Goal: Transaction & Acquisition: Purchase product/service

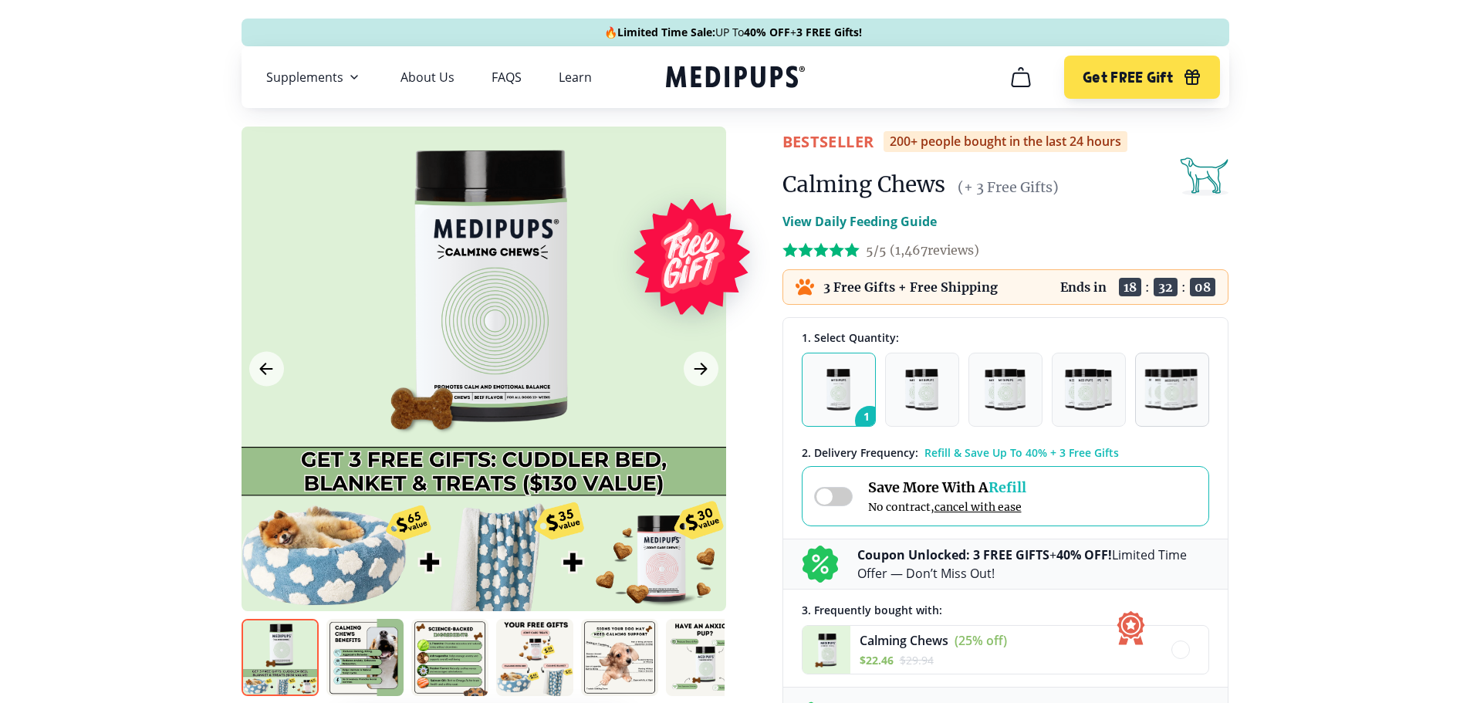
click at [1182, 399] on img "button" at bounding box center [1172, 390] width 56 height 42
click at [845, 496] on span at bounding box center [833, 496] width 39 height 19
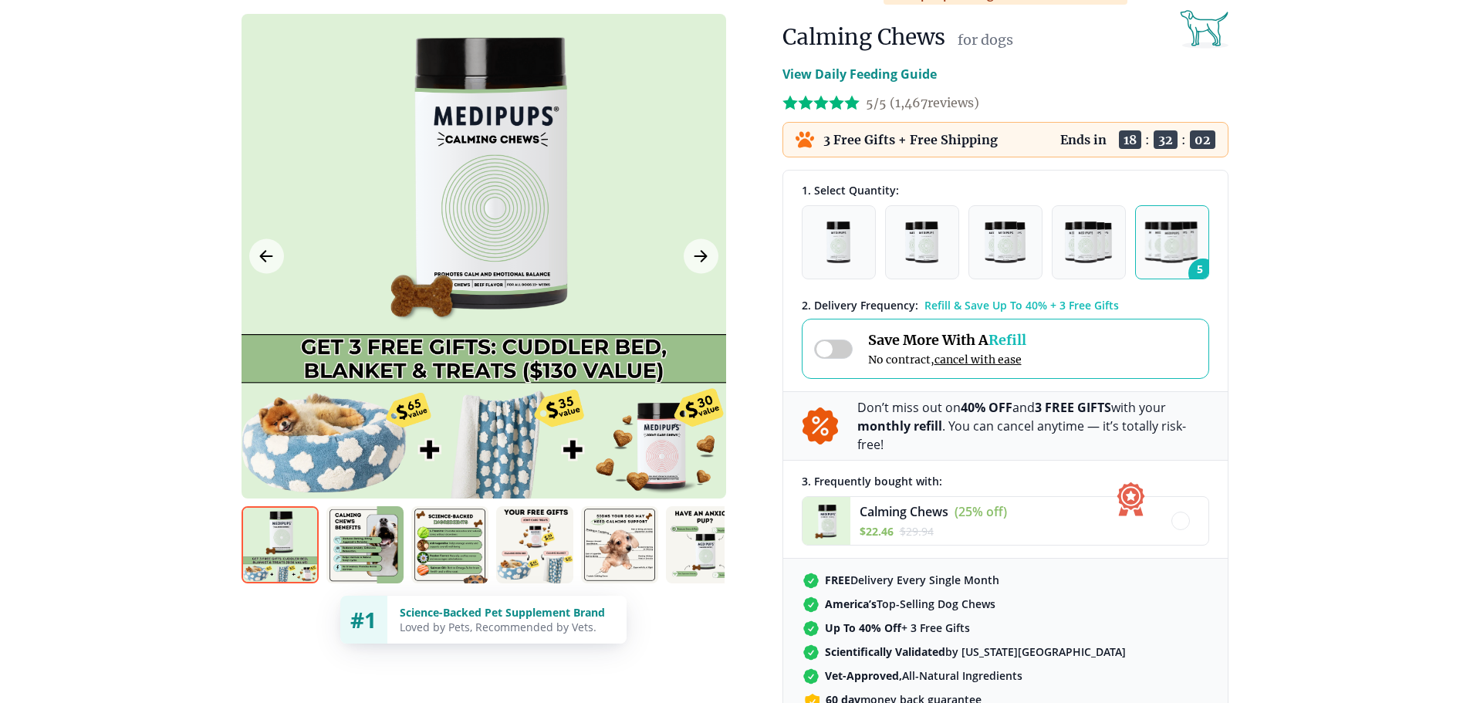
scroll to position [154, 0]
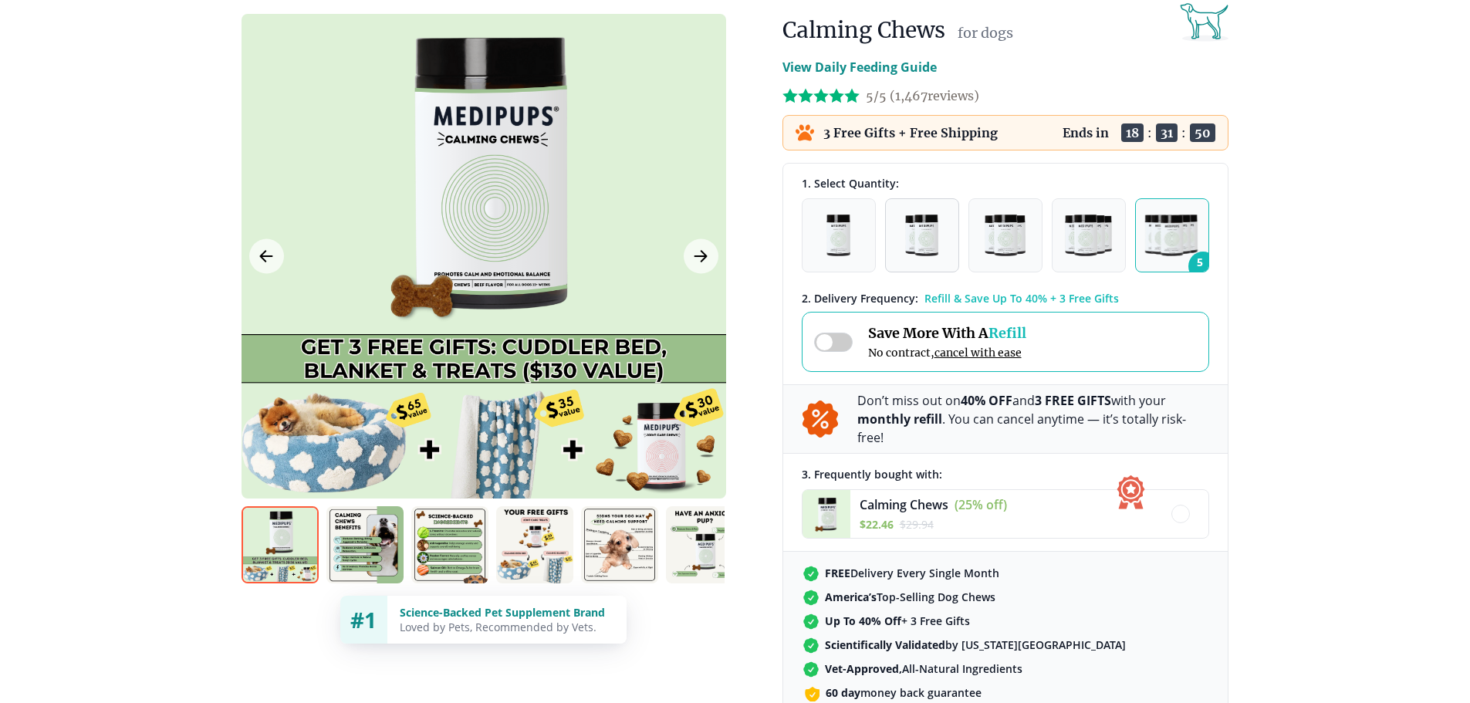
click at [920, 248] on img "button" at bounding box center [921, 235] width 32 height 42
click at [822, 343] on span at bounding box center [833, 342] width 39 height 19
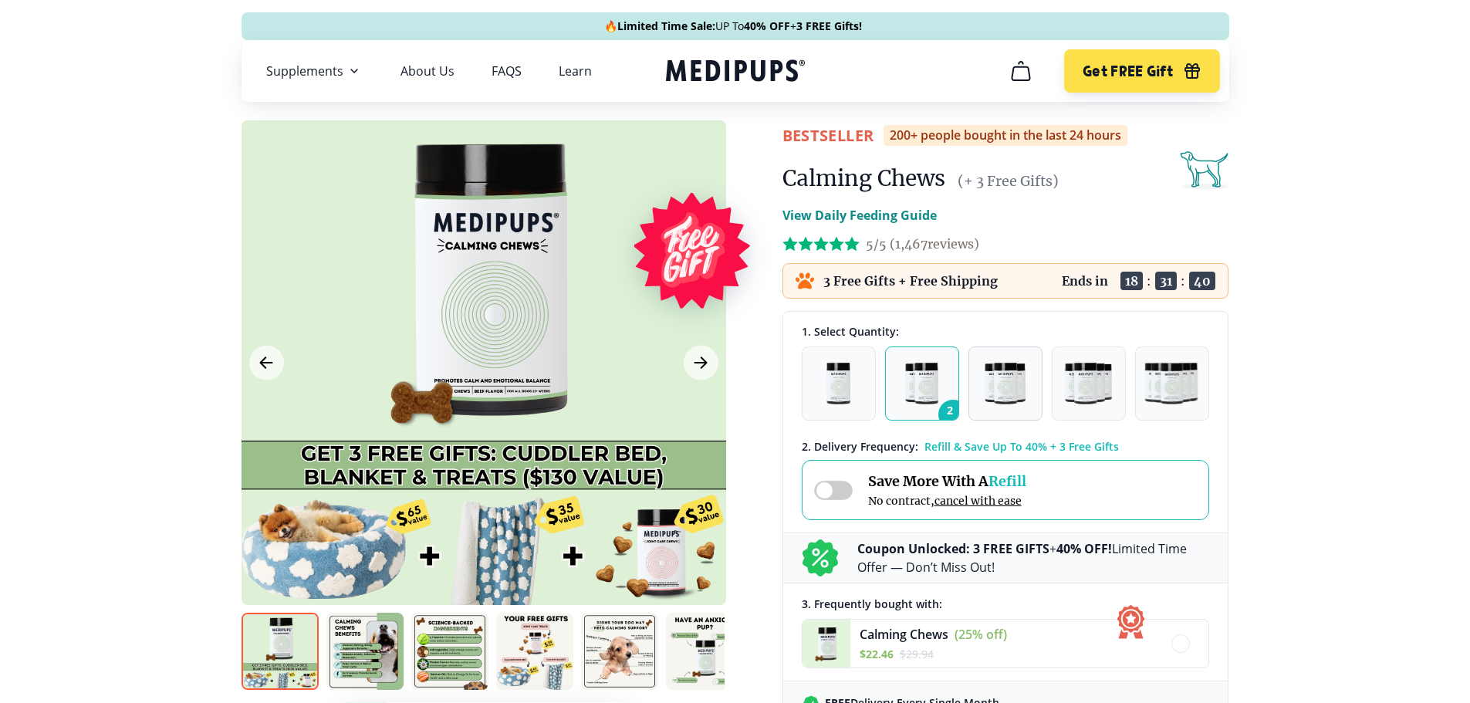
scroll to position [0, 0]
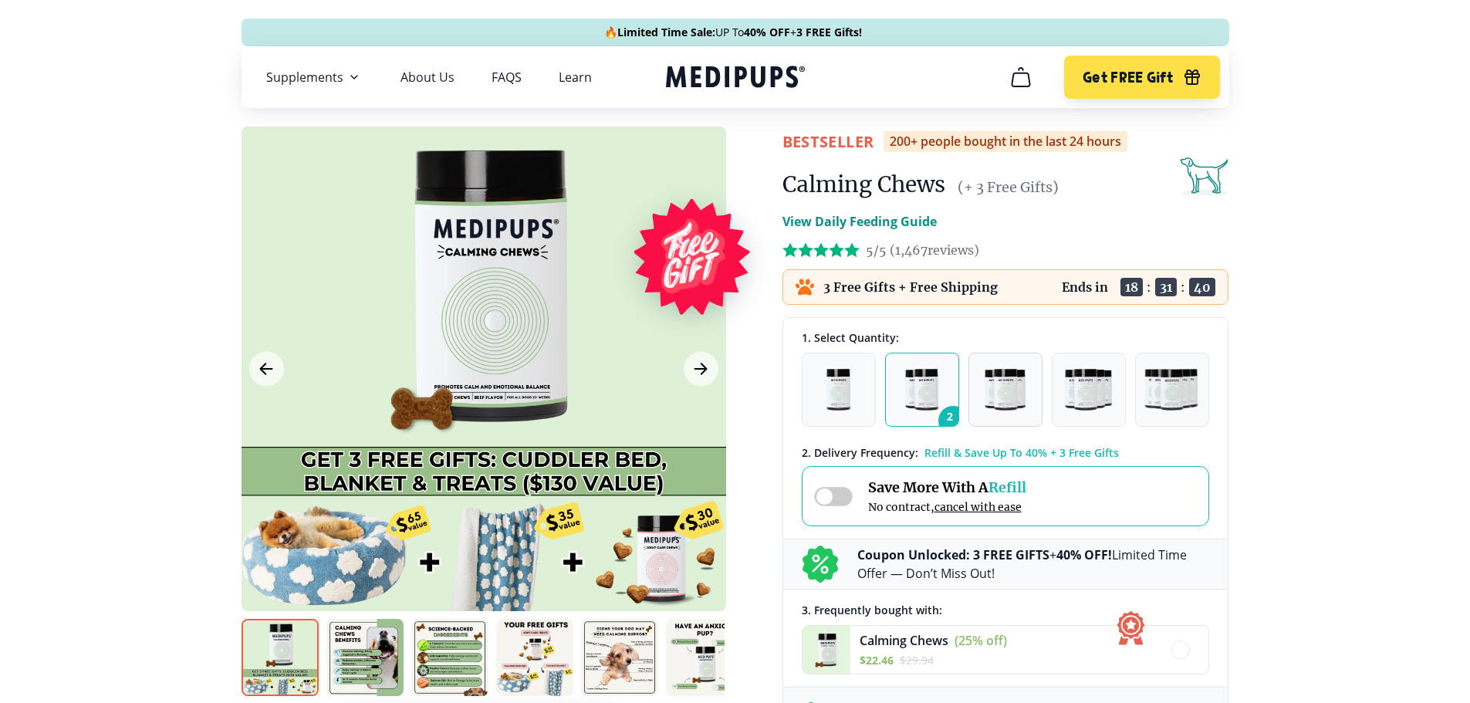
click at [1010, 400] on img "button" at bounding box center [1004, 390] width 40 height 42
click at [838, 495] on span at bounding box center [833, 496] width 39 height 19
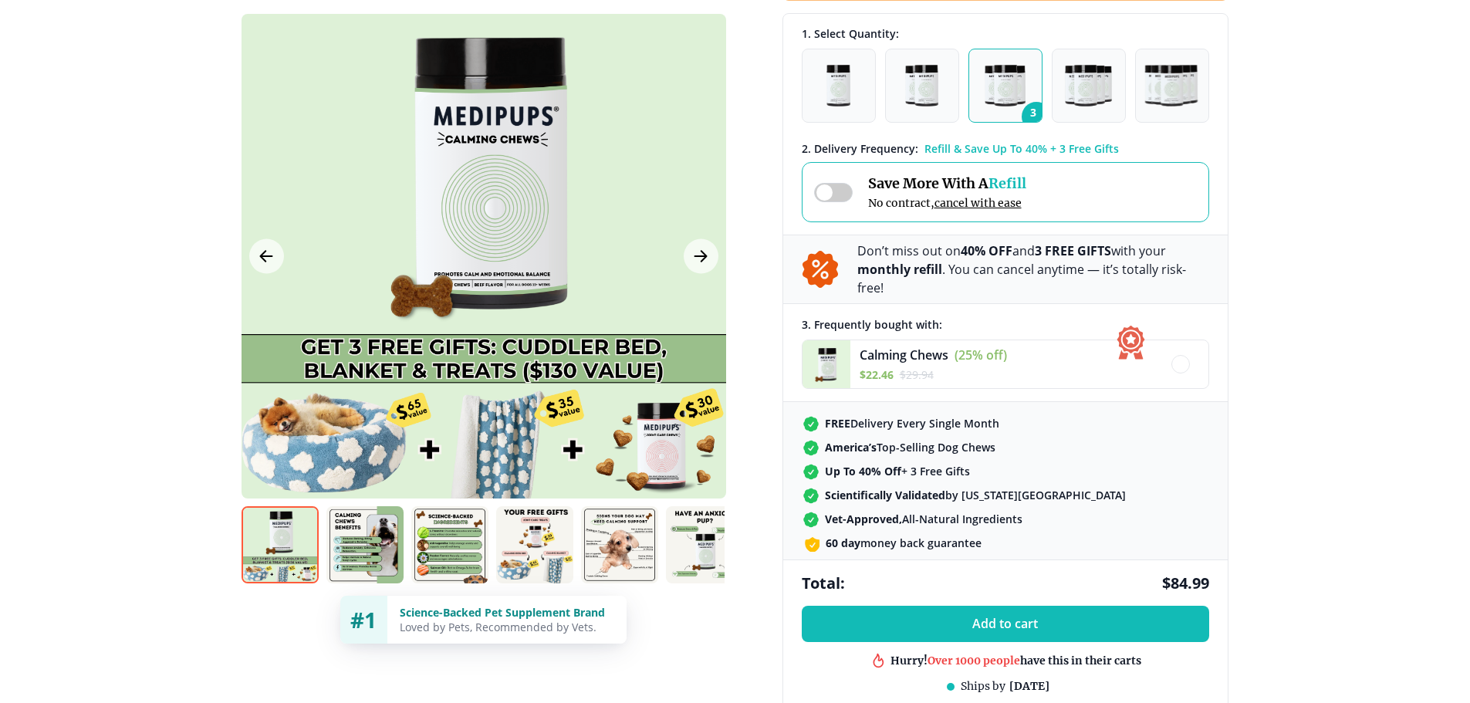
scroll to position [154, 0]
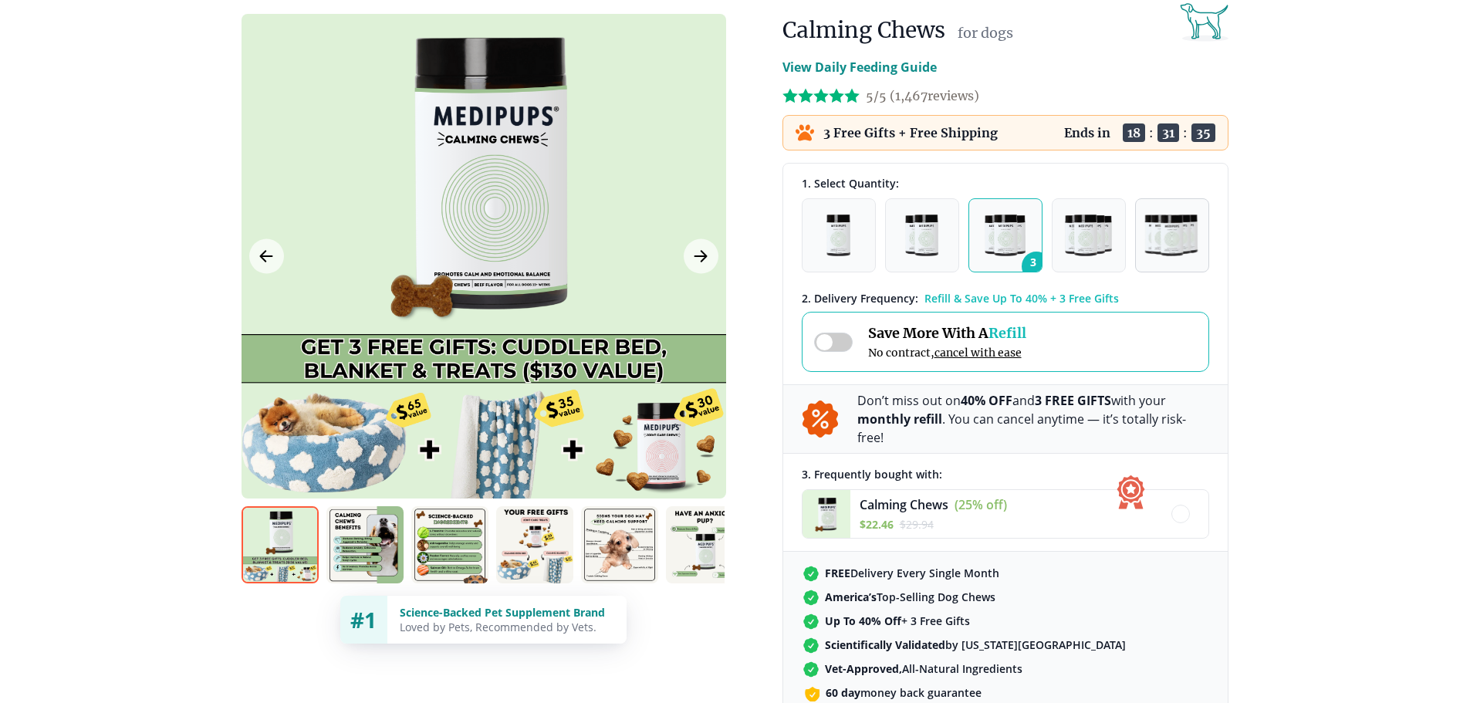
click at [1180, 238] on img "button" at bounding box center [1172, 235] width 56 height 42
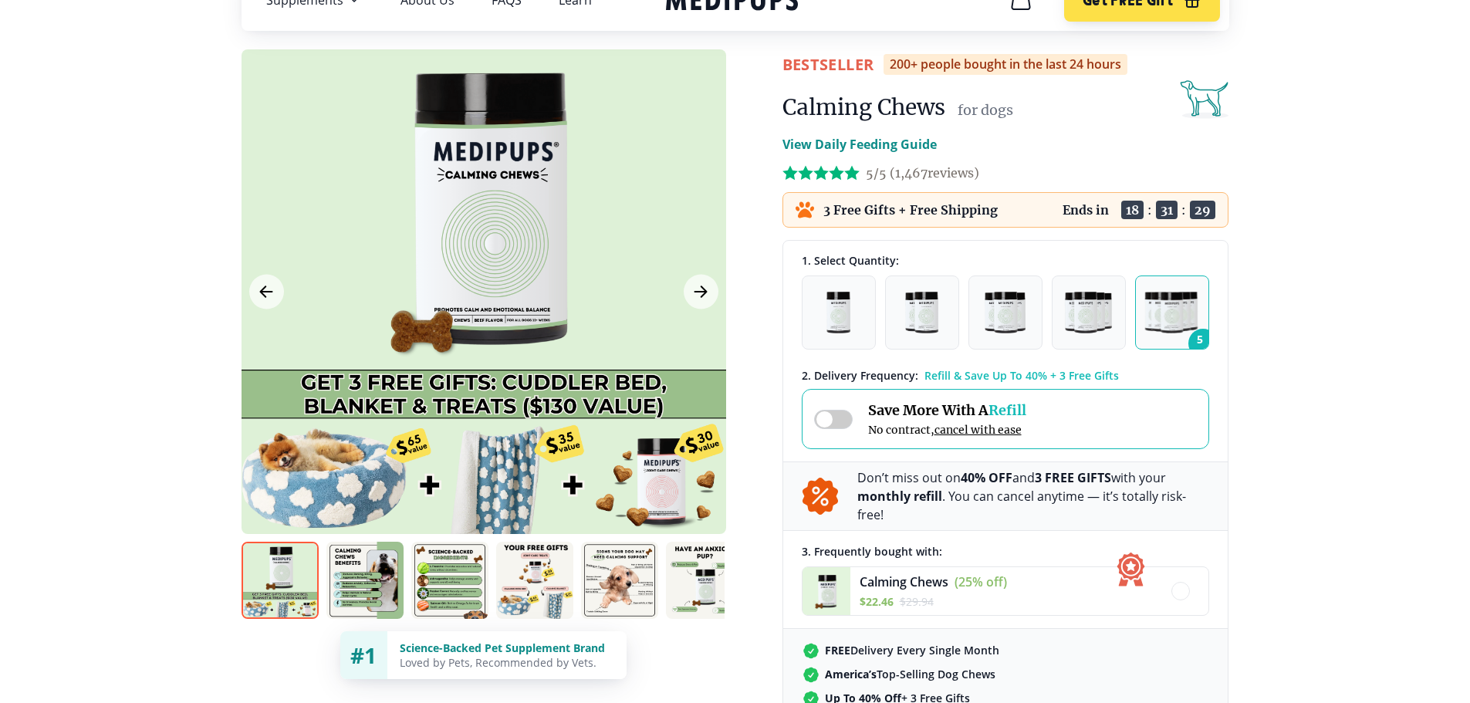
scroll to position [0, 0]
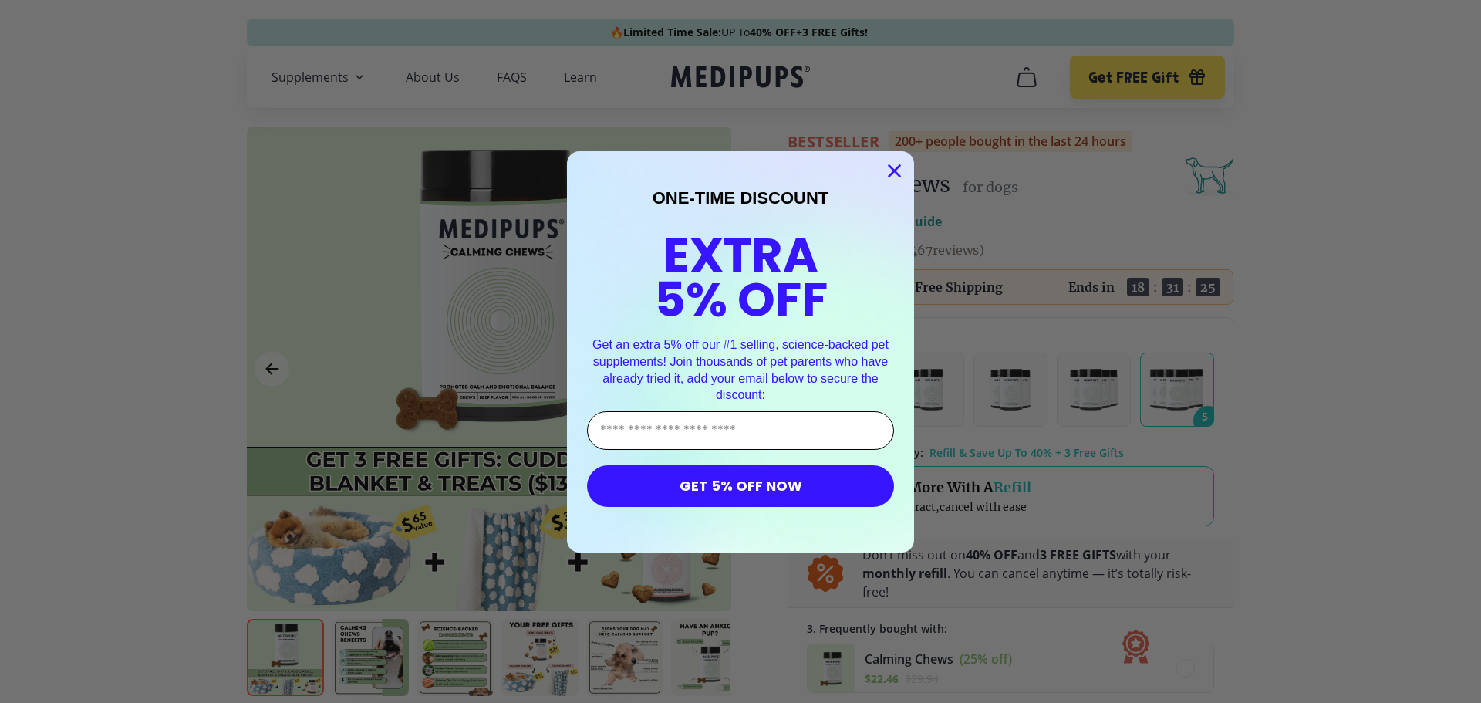
click at [733, 418] on input "Enter Your Email Address" at bounding box center [740, 430] width 307 height 39
type input "**********"
click at [735, 483] on button "GET 5% OFF NOW" at bounding box center [740, 486] width 307 height 42
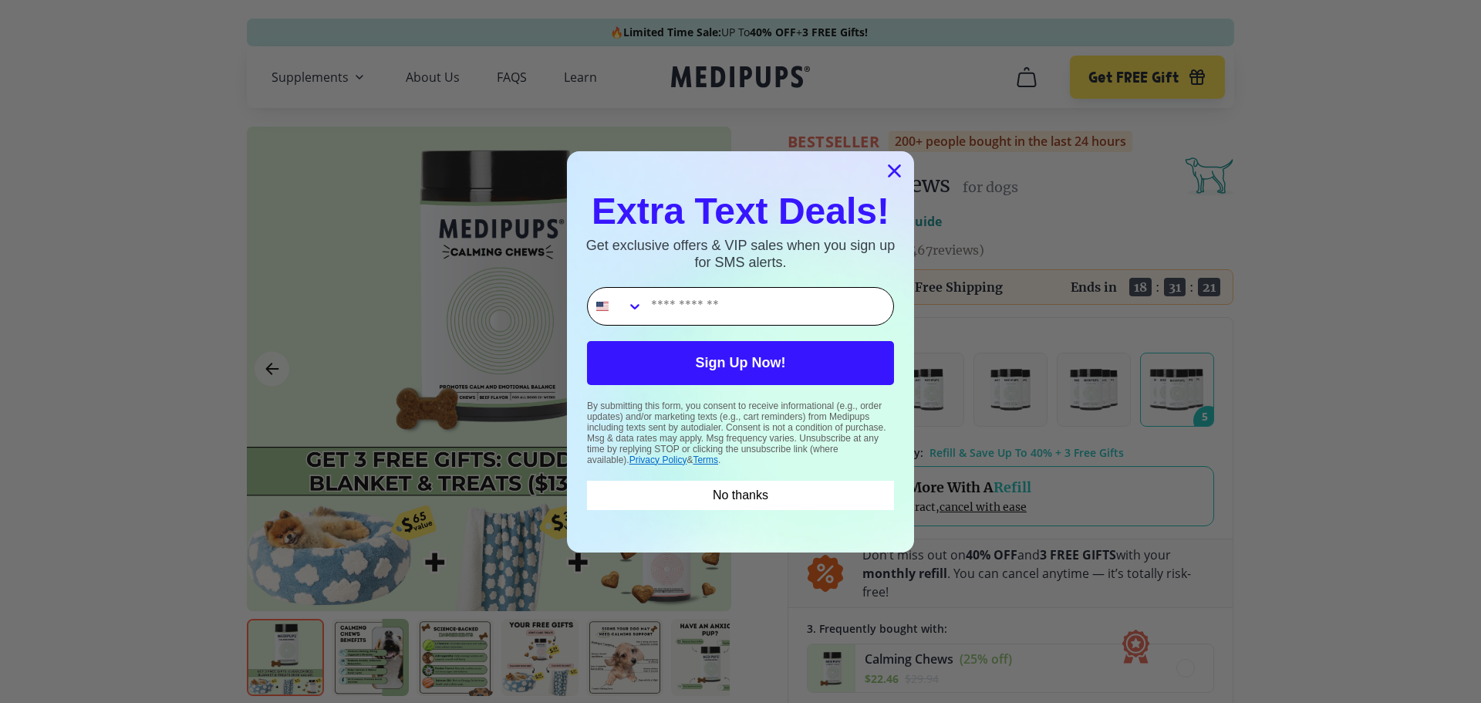
click at [682, 303] on input "Phone Number" at bounding box center [768, 306] width 250 height 37
type input "**********"
click at [744, 363] on button "Sign Up Now!" at bounding box center [740, 363] width 307 height 44
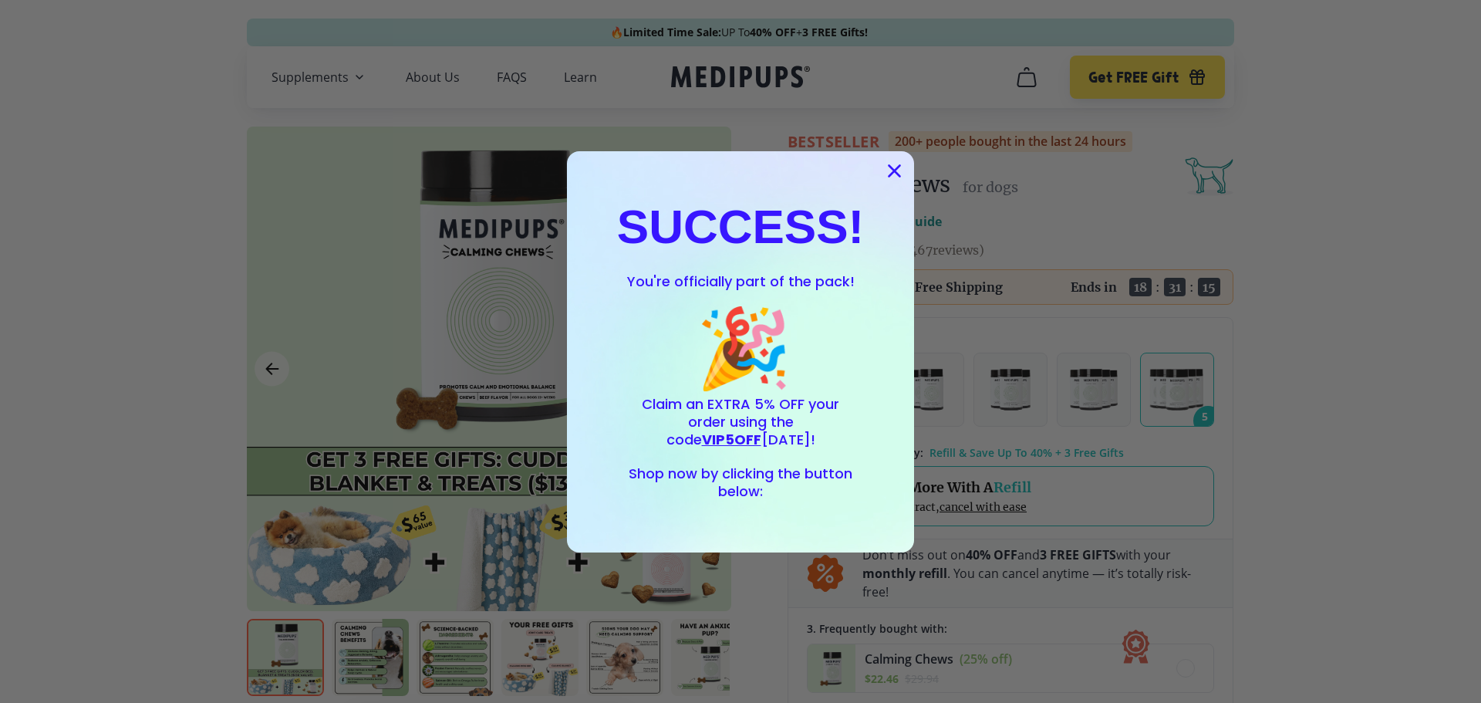
click at [888, 164] on circle "Close dialog" at bounding box center [894, 169] width 25 height 25
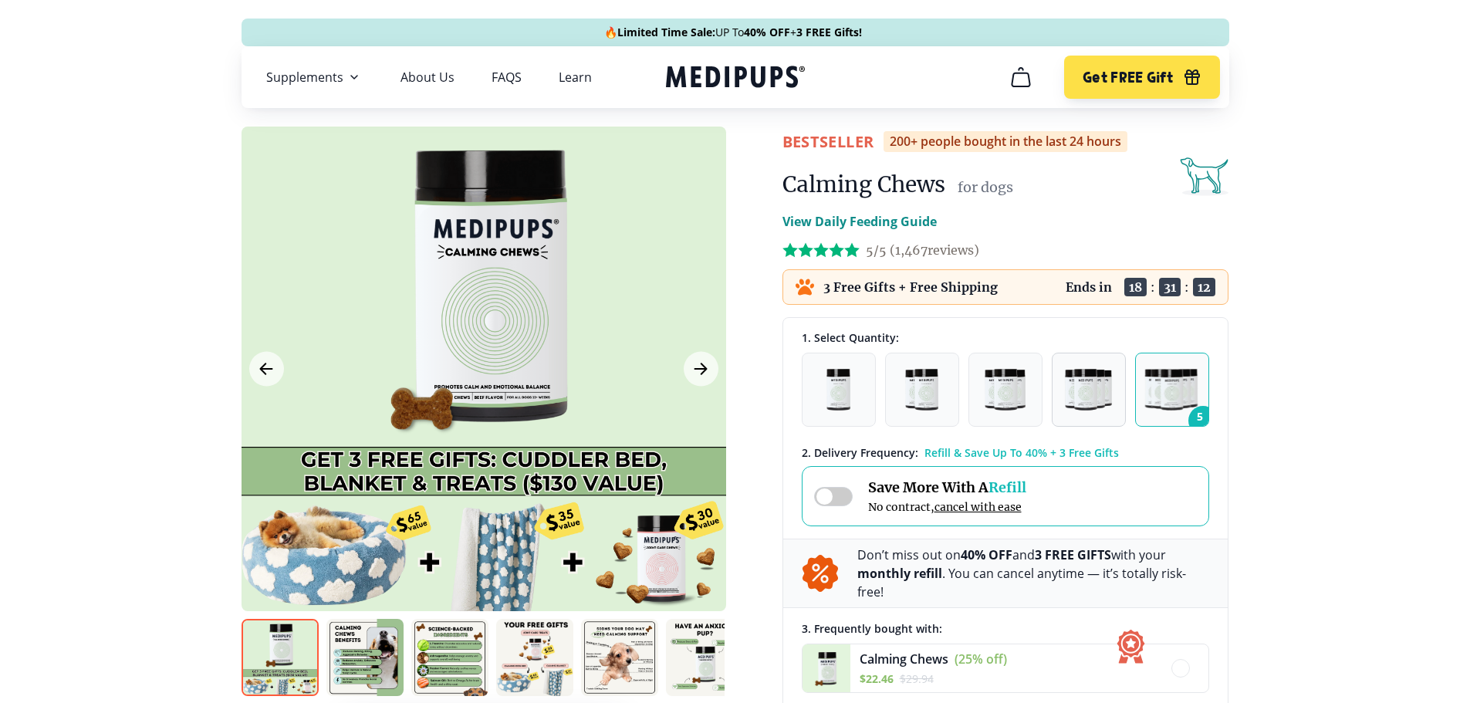
click at [1090, 397] on img "button" at bounding box center [1088, 390] width 47 height 42
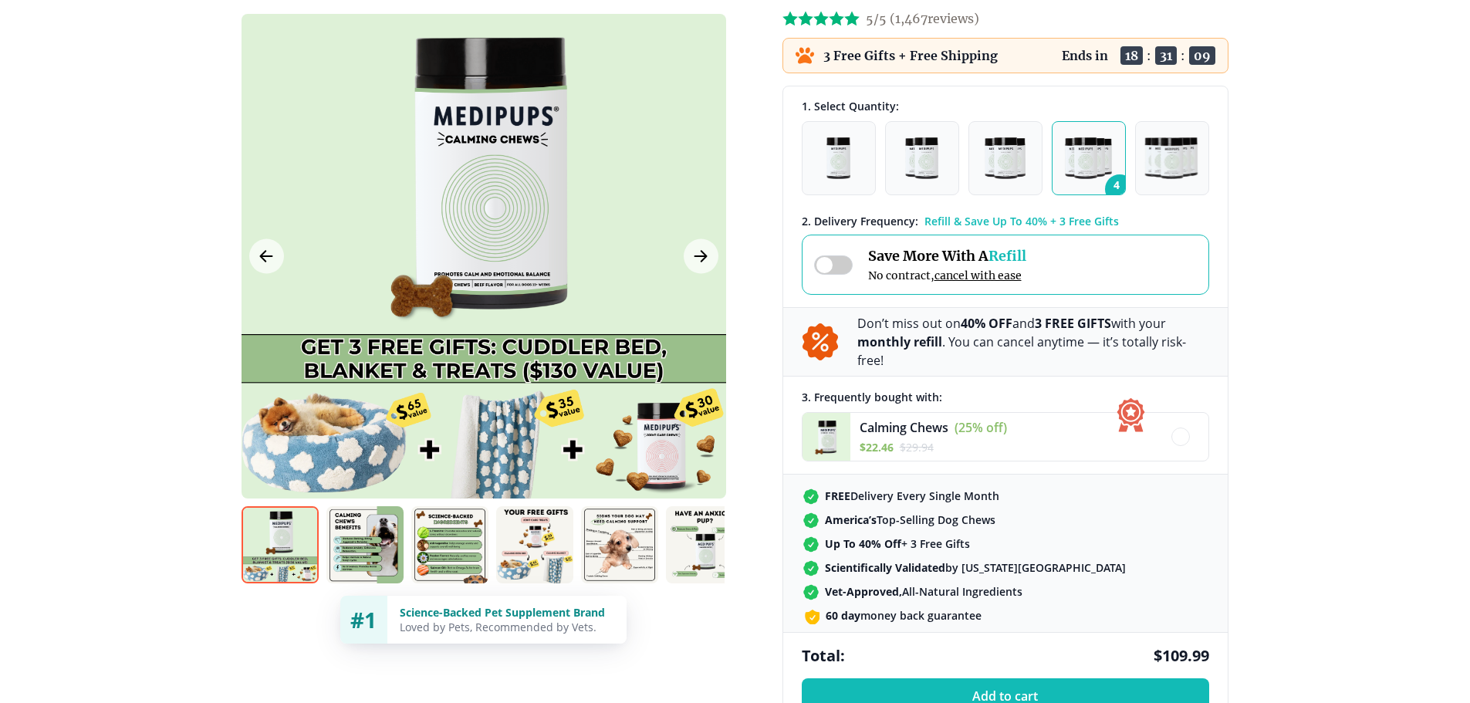
click at [824, 268] on span at bounding box center [833, 264] width 39 height 19
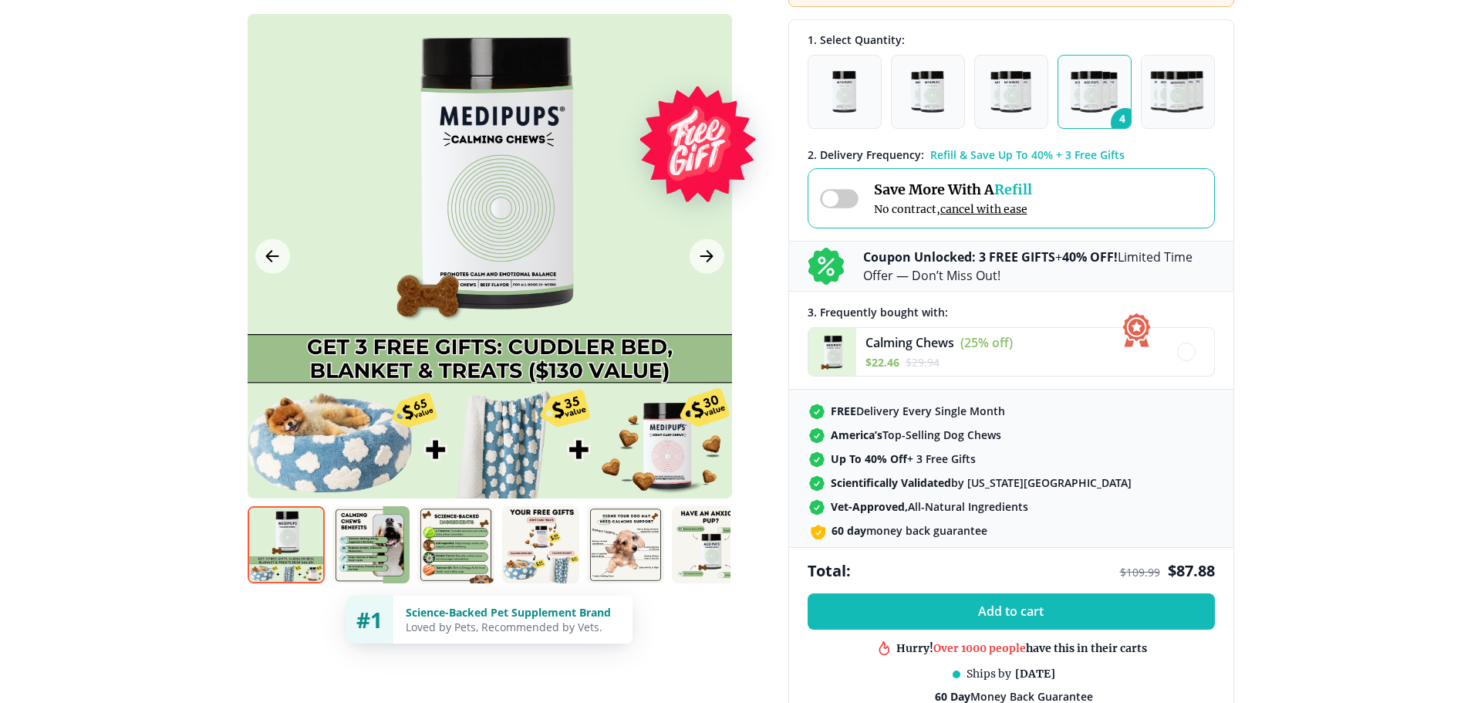
scroll to position [309, 0]
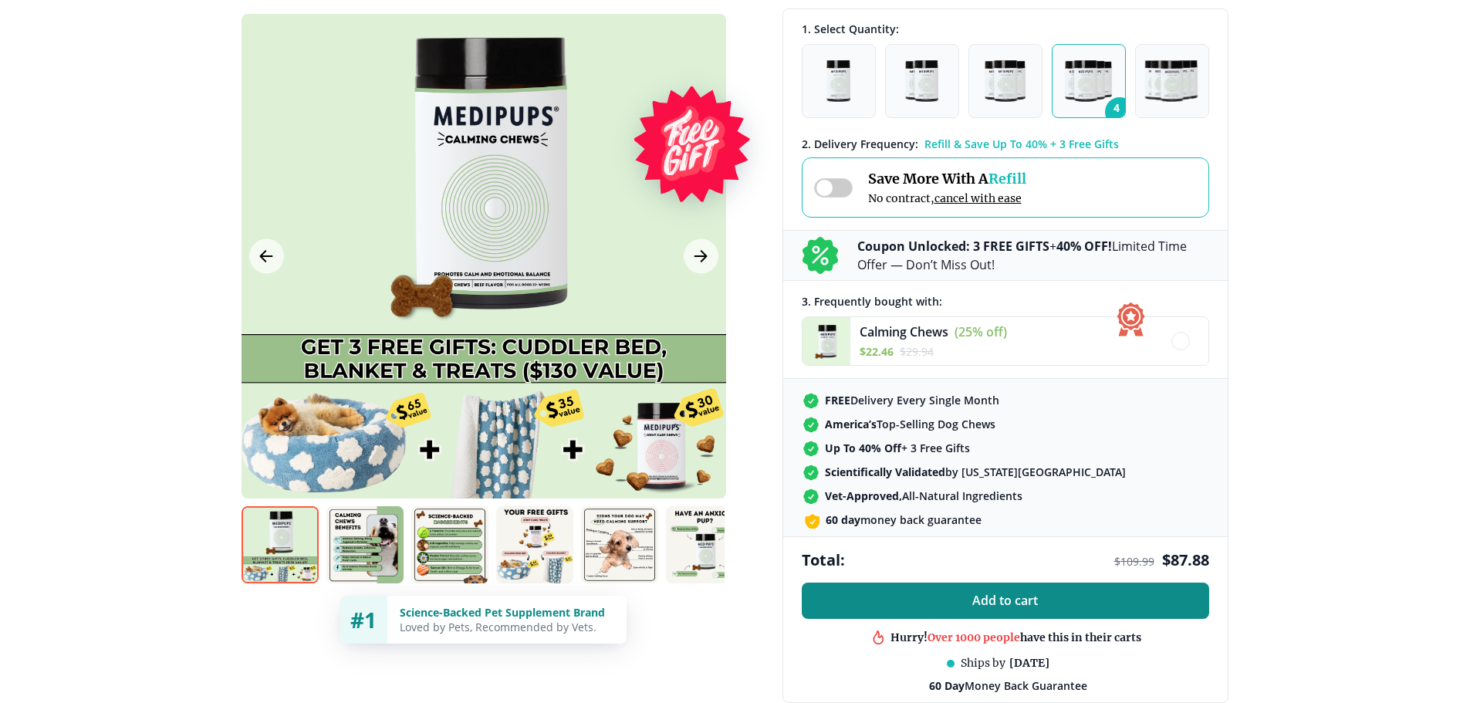
click at [1021, 597] on span "Add to cart" at bounding box center [1005, 600] width 66 height 15
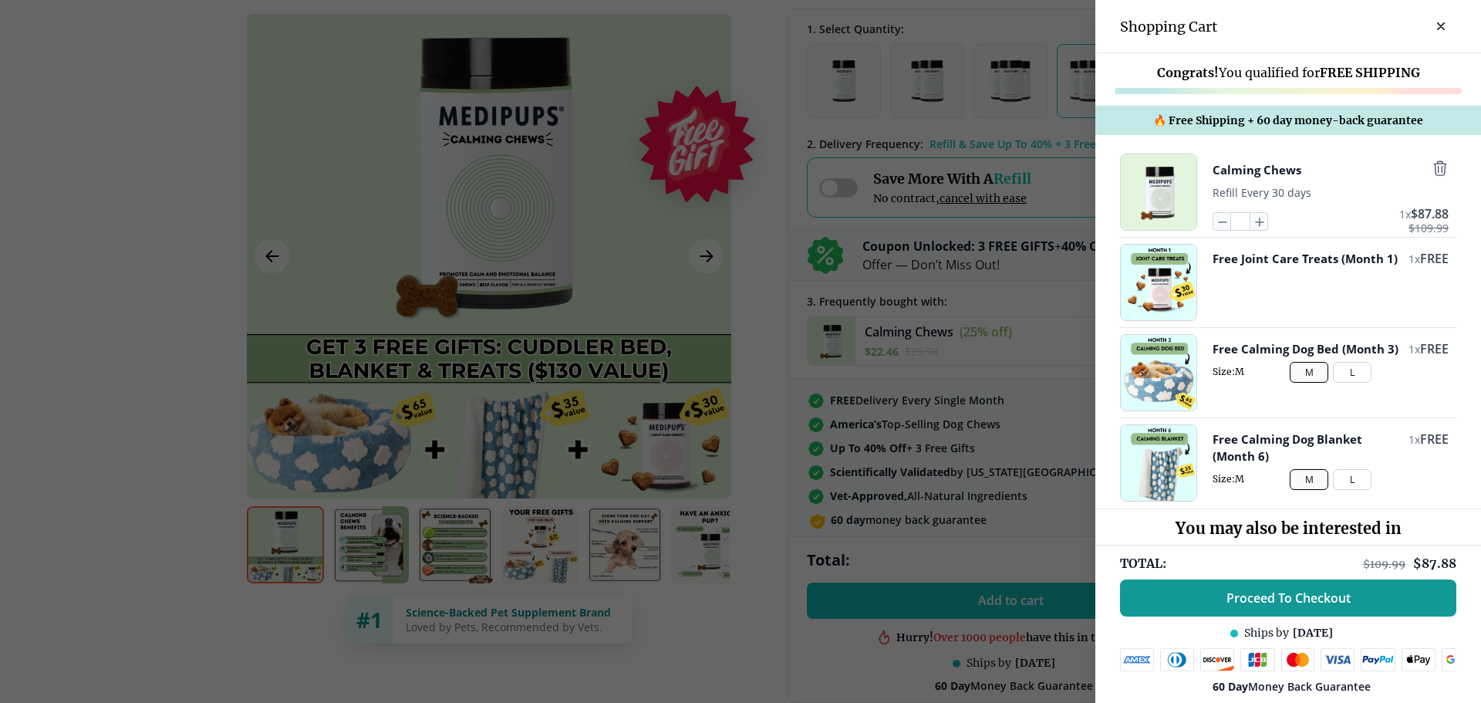
click at [1264, 189] on span "Refill Every 30 days" at bounding box center [1262, 192] width 99 height 15
click at [1214, 220] on icon "button" at bounding box center [1222, 221] width 17 height 17
click at [1432, 168] on icon "button" at bounding box center [1440, 168] width 17 height 17
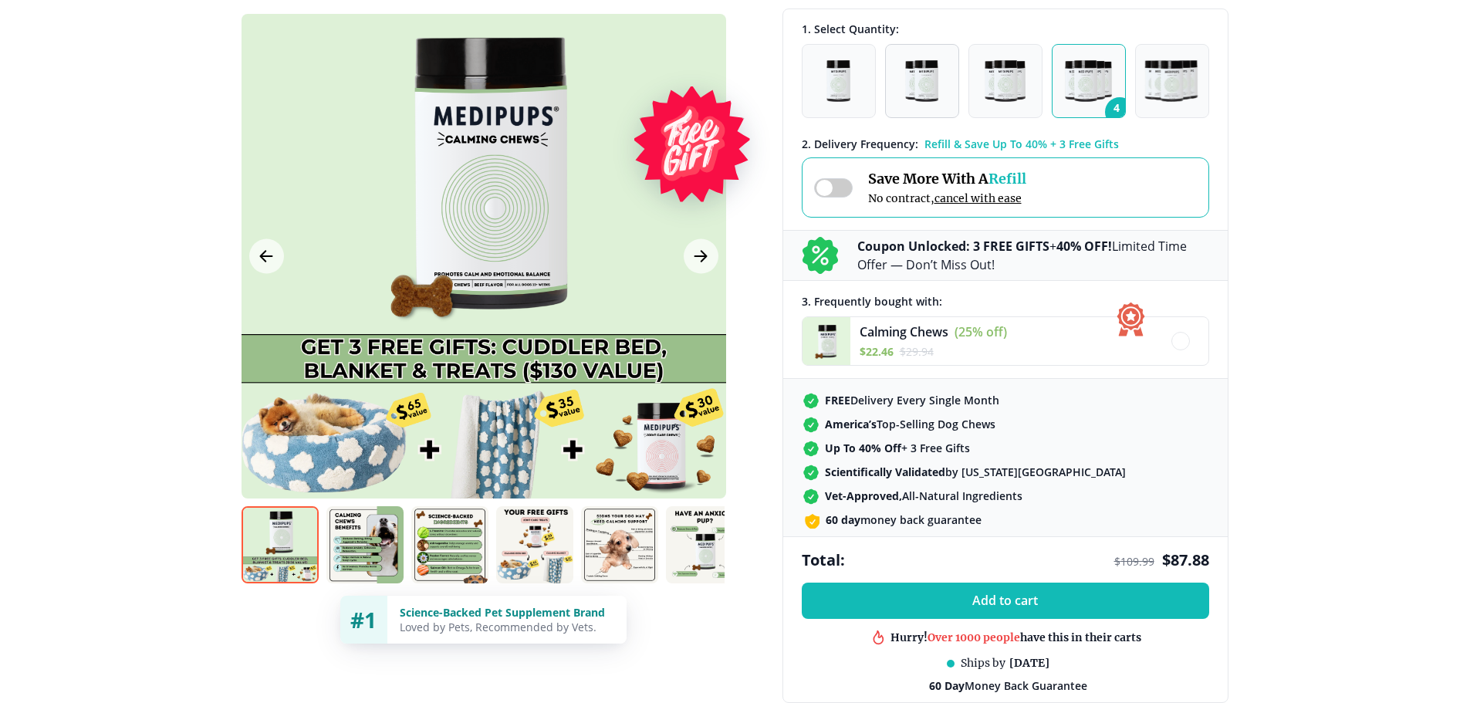
click at [928, 87] on img "button" at bounding box center [921, 81] width 32 height 42
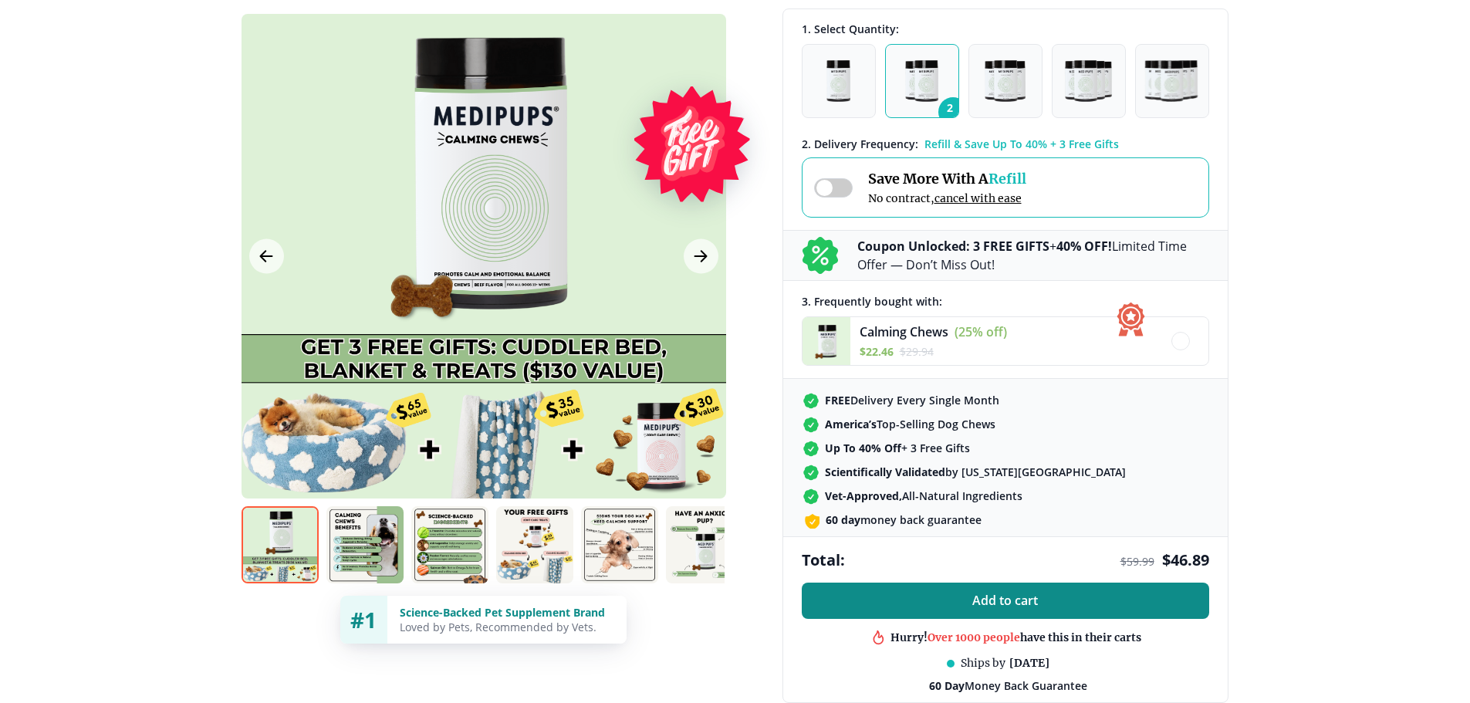
click at [1046, 606] on button "Add to cart" at bounding box center [1005, 600] width 407 height 36
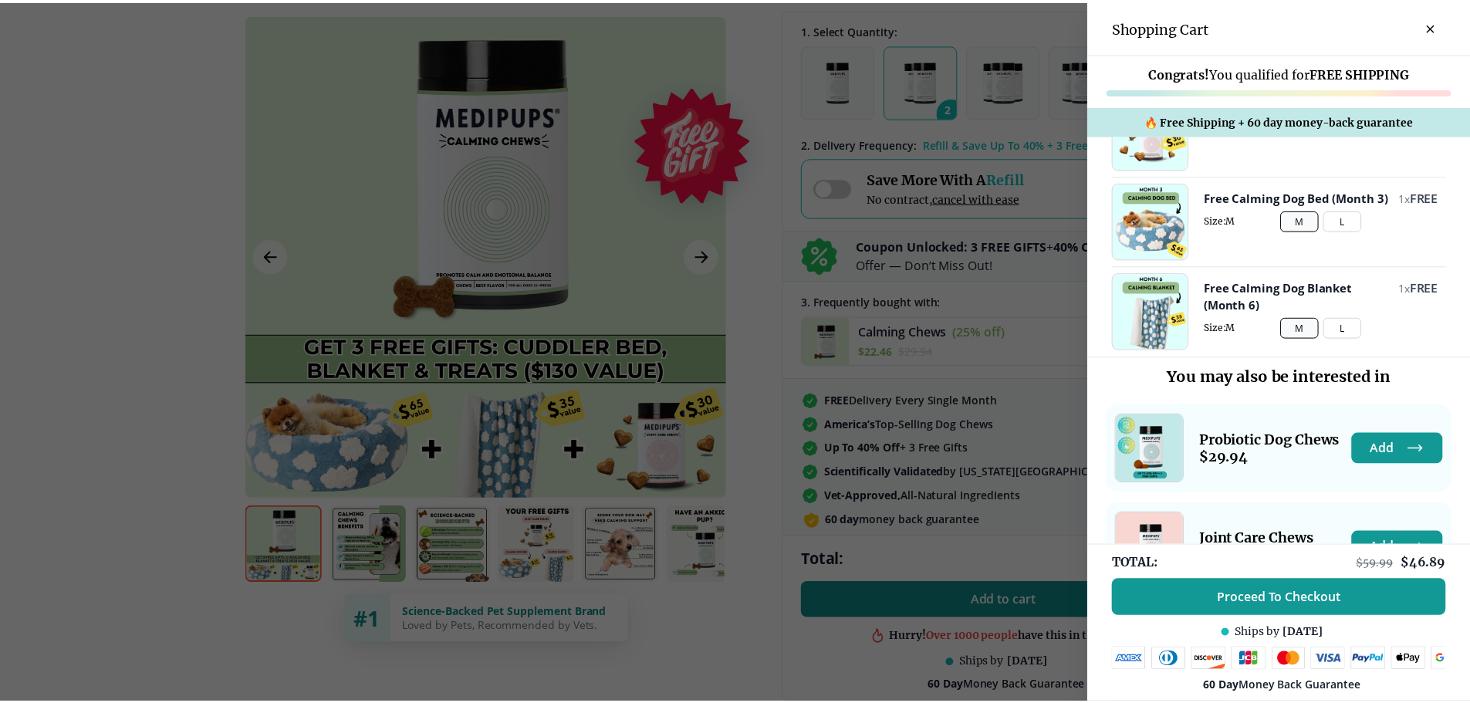
scroll to position [229, 0]
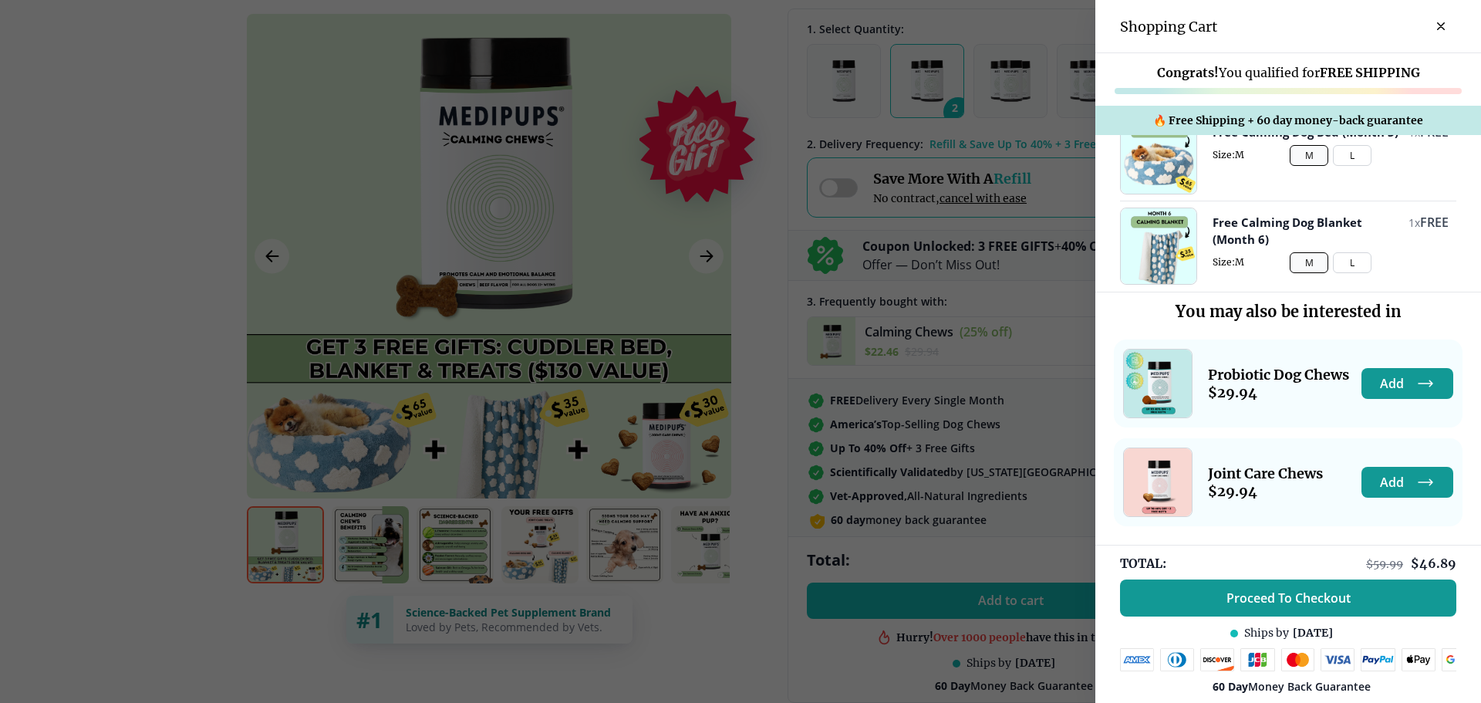
click at [758, 220] on div at bounding box center [740, 351] width 1481 height 703
